Goal: Transaction & Acquisition: Purchase product/service

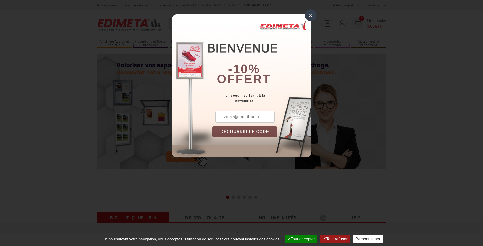
click at [300, 237] on button "Tout accepter" at bounding box center [301, 238] width 33 height 7
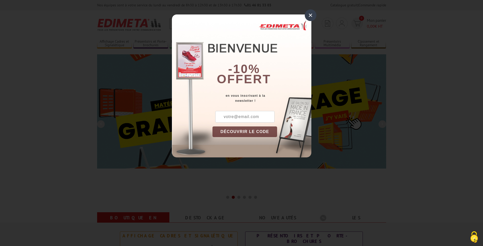
click at [313, 16] on div "×" at bounding box center [311, 15] width 12 height 12
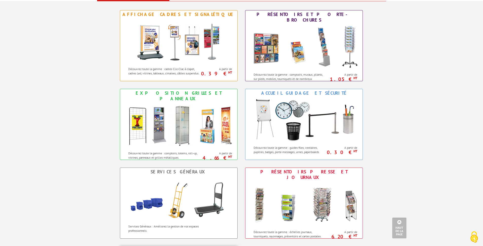
scroll to position [184, 0]
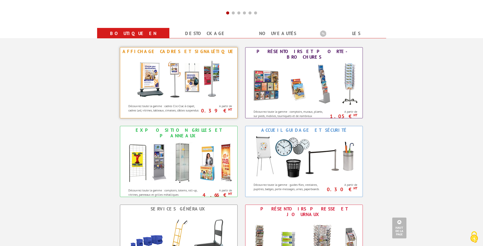
click at [188, 79] on img at bounding box center [179, 78] width 94 height 46
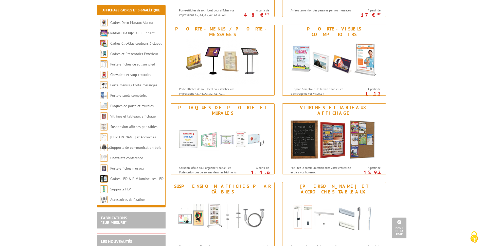
scroll to position [405, 0]
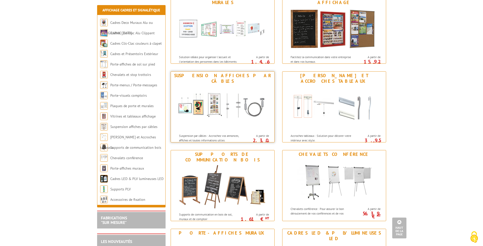
click at [197, 113] on img at bounding box center [223, 108] width 94 height 46
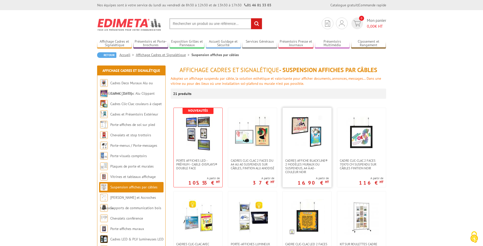
scroll to position [73, 0]
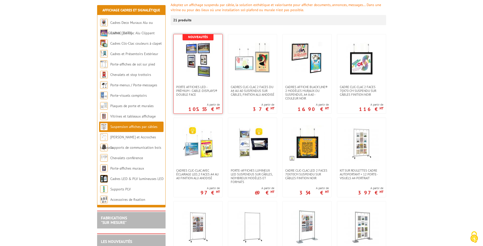
click at [205, 70] on img at bounding box center [197, 59] width 35 height 35
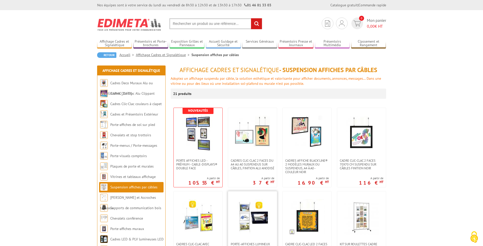
scroll to position [73, 0]
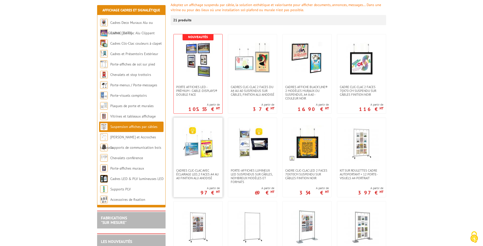
click at [191, 162] on link at bounding box center [198, 143] width 49 height 51
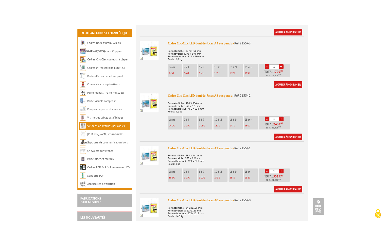
scroll to position [294, 0]
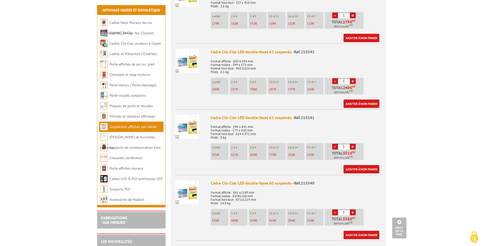
click at [184, 119] on img at bounding box center [187, 127] width 24 height 24
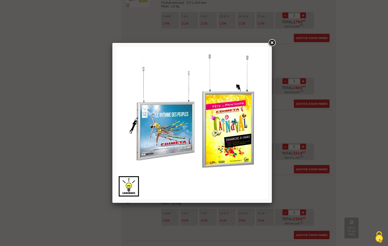
click at [272, 42] on link at bounding box center [272, 42] width 9 height 9
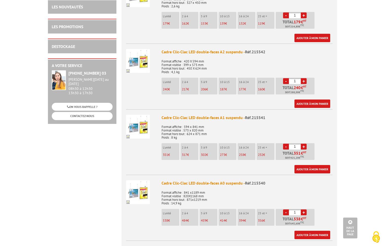
click at [303, 143] on link "+" at bounding box center [304, 146] width 6 height 6
type input "2"
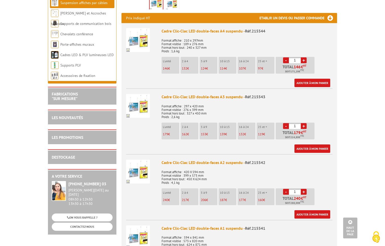
scroll to position [258, 0]
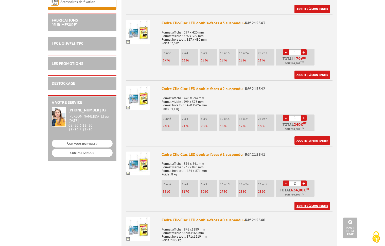
click at [306, 201] on link "Ajouter à mon panier" at bounding box center [312, 205] width 36 height 8
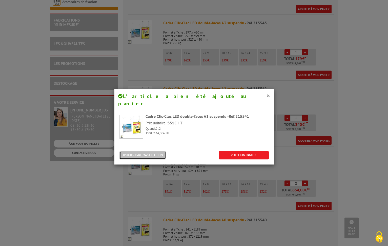
click at [141, 151] on button "POURSUIVRE MA SÉLECTION" at bounding box center [143, 155] width 47 height 8
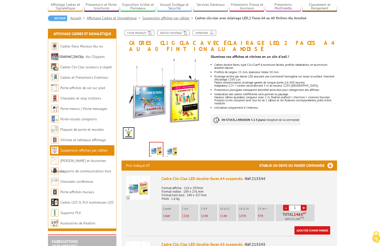
scroll to position [0, 0]
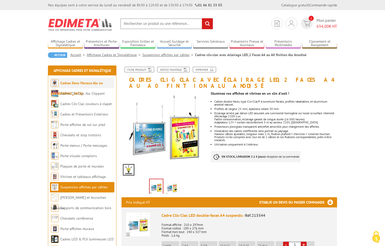
click at [93, 84] on link "Cadres Deco Muraux Alu ou [GEOGRAPHIC_DATA]" at bounding box center [77, 88] width 52 height 15
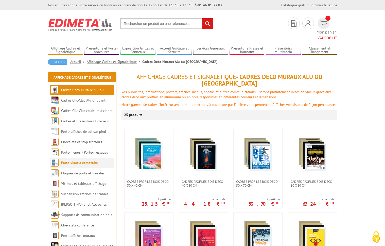
scroll to position [37, 0]
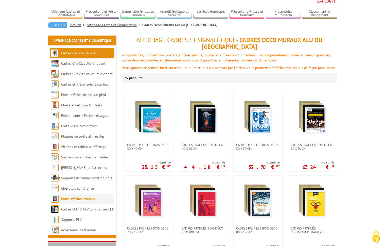
click at [88, 196] on link "Porte-affiches muraux" at bounding box center [78, 198] width 34 height 5
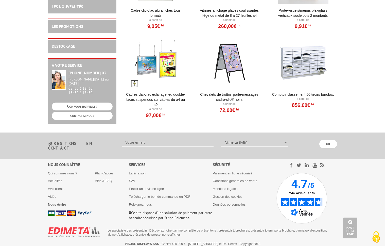
scroll to position [538, 0]
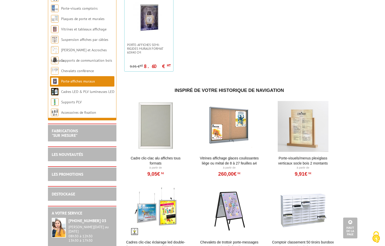
click at [151, 139] on div at bounding box center [155, 126] width 63 height 51
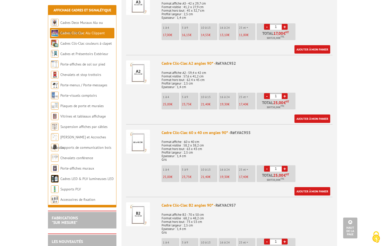
scroll to position [479, 0]
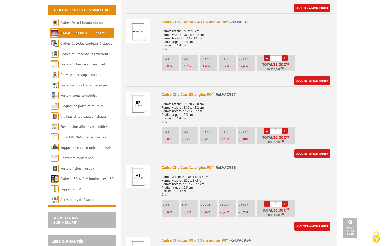
click at [285, 203] on link "+" at bounding box center [285, 203] width 6 height 6
type input "3"
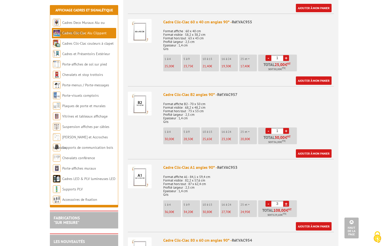
scroll to position [552, 0]
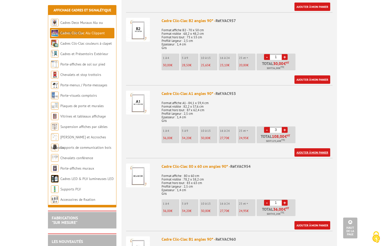
click at [312, 152] on link "Ajouter à mon panier" at bounding box center [312, 152] width 36 height 8
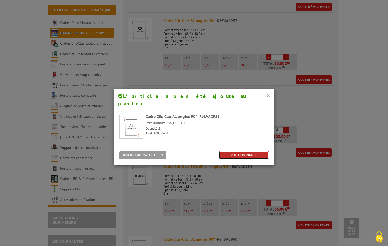
click at [242, 151] on link "VOIR MON PANIER" at bounding box center [244, 155] width 50 height 8
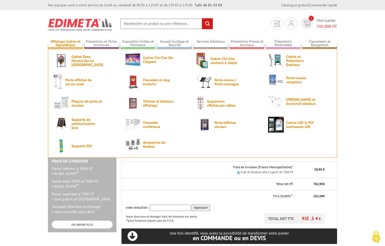
click at [64, 45] on link "Affichage Cadres et Signalétique" at bounding box center [65, 43] width 35 height 8
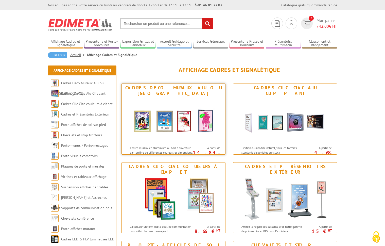
scroll to position [73, 0]
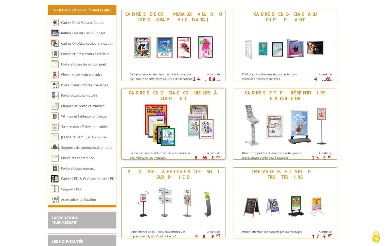
click at [188, 129] on img at bounding box center [173, 125] width 94 height 46
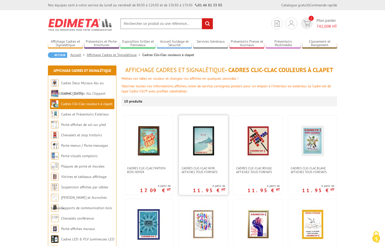
click at [220, 152] on img at bounding box center [203, 140] width 35 height 35
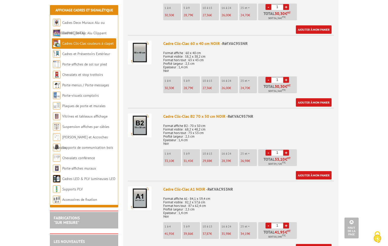
scroll to position [479, 0]
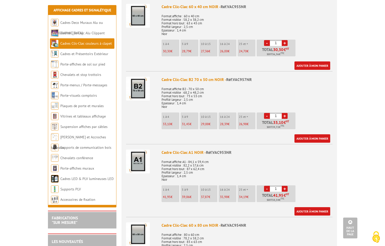
click at [285, 189] on link "+" at bounding box center [285, 189] width 6 height 6
type input "3"
click at [311, 210] on link "Ajouter à mon panier" at bounding box center [312, 211] width 36 height 8
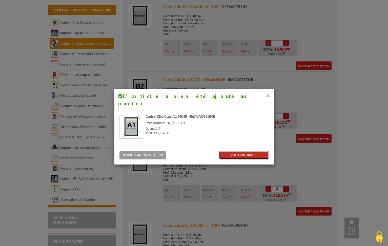
click at [243, 151] on link "VOIR MON PANIER" at bounding box center [244, 155] width 50 height 8
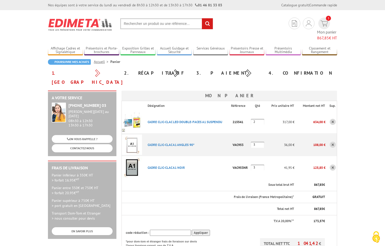
click at [333, 141] on link at bounding box center [332, 144] width 6 height 6
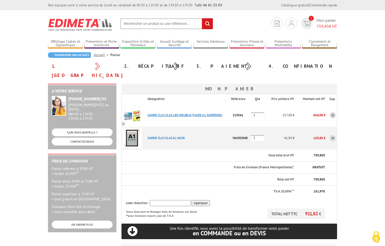
click at [175, 113] on link "CADRE CLIC-CLAC LED DOUBLE-FACES A1 SUSPENDU" at bounding box center [184, 115] width 75 height 4
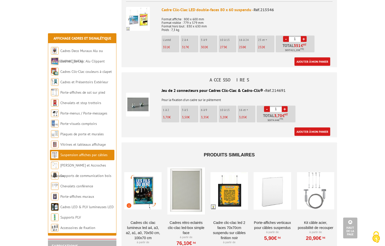
scroll to position [884, 0]
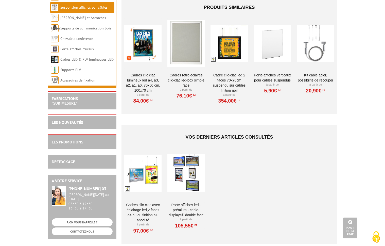
click at [190, 162] on div at bounding box center [185, 172] width 37 height 51
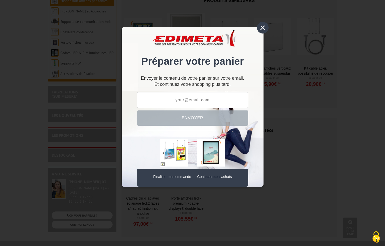
click at [264, 30] on div "×" at bounding box center [263, 28] width 12 height 12
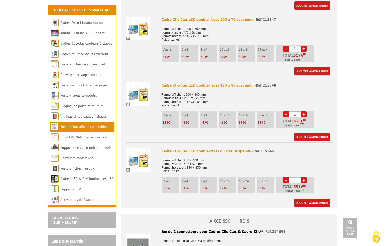
scroll to position [552, 0]
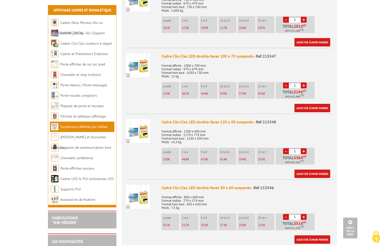
click at [76, 125] on link "Suspension affiches par câbles" at bounding box center [83, 126] width 47 height 5
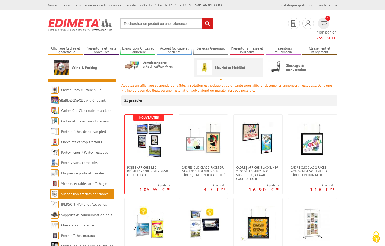
click at [217, 60] on link "Sécurité et Mobilité" at bounding box center [227, 68] width 63 height 16
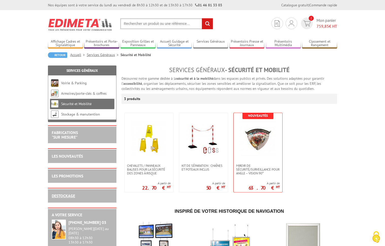
click at [61, 196] on link "DESTOCKAGE" at bounding box center [63, 195] width 23 height 5
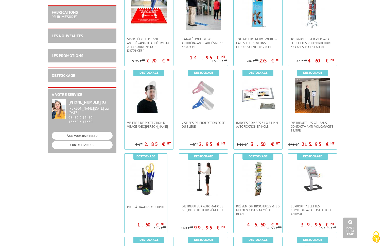
scroll to position [479, 0]
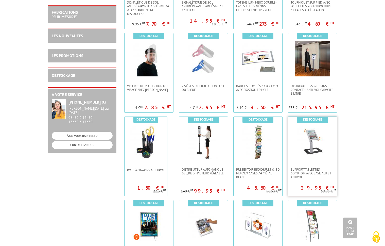
click at [313, 142] on img at bounding box center [311, 141] width 35 height 35
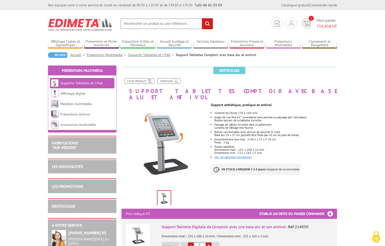
click at [229, 155] on link "Voir les tablettes compatibles" at bounding box center [232, 157] width 37 height 4
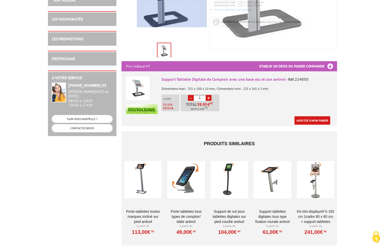
scroll to position [184, 0]
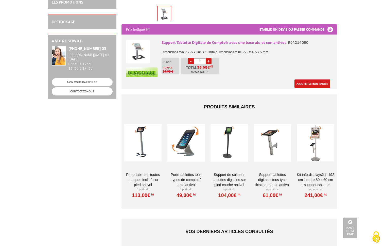
click at [194, 137] on div at bounding box center [185, 142] width 37 height 51
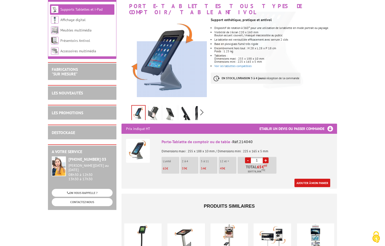
scroll to position [37, 0]
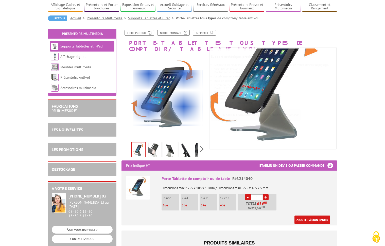
click at [168, 98] on div at bounding box center [168, 98] width 70 height 56
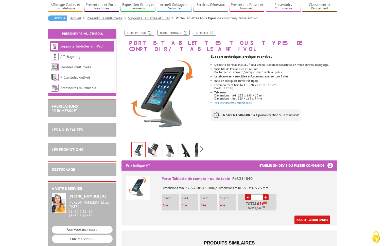
click at [170, 150] on img at bounding box center [170, 151] width 12 height 16
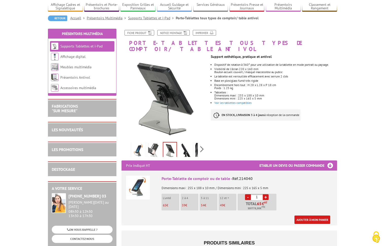
click at [183, 148] on img at bounding box center [185, 151] width 12 height 16
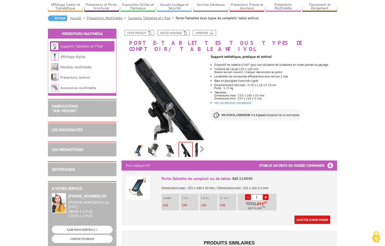
click at [195, 149] on link at bounding box center [201, 151] width 14 height 18
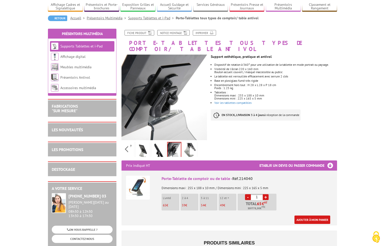
click at [155, 146] on img at bounding box center [158, 151] width 12 height 16
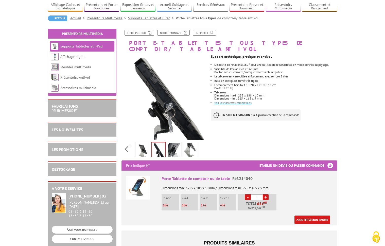
click at [234, 101] on link "Voir les tablettes compatibles" at bounding box center [232, 103] width 37 height 4
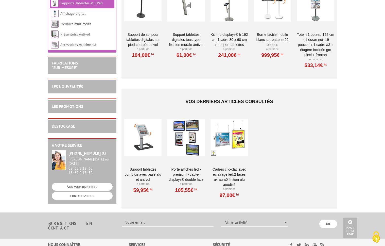
scroll to position [202, 0]
